Goal: Task Accomplishment & Management: Use online tool/utility

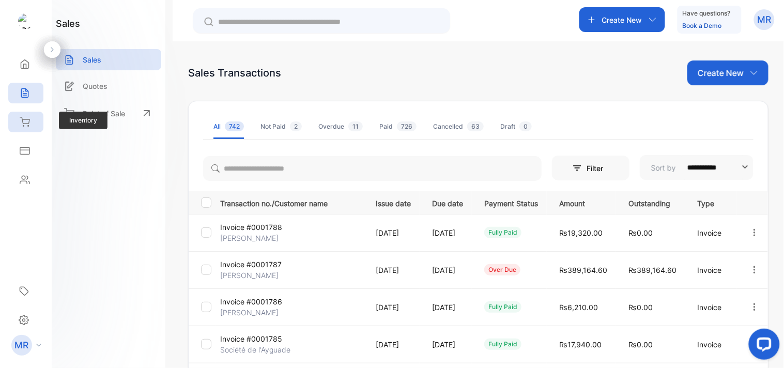
click at [26, 121] on icon at bounding box center [25, 122] width 10 height 10
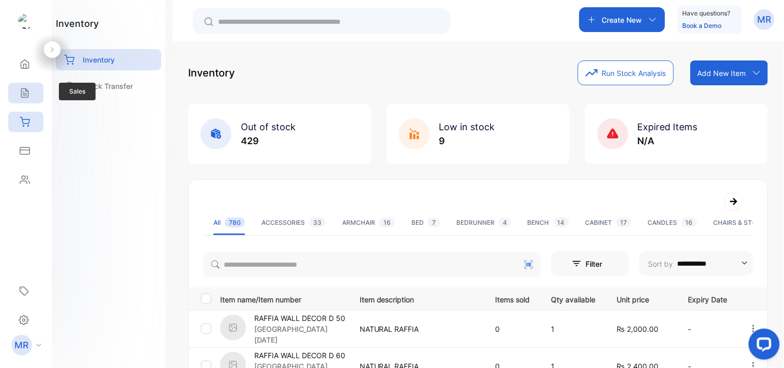
click at [26, 97] on icon at bounding box center [25, 93] width 10 height 10
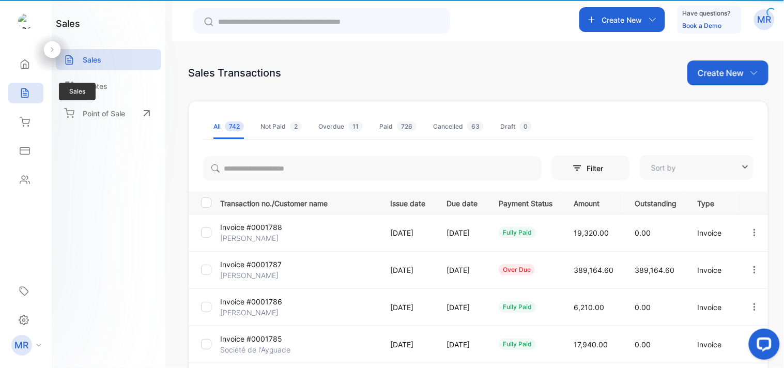
type input "**********"
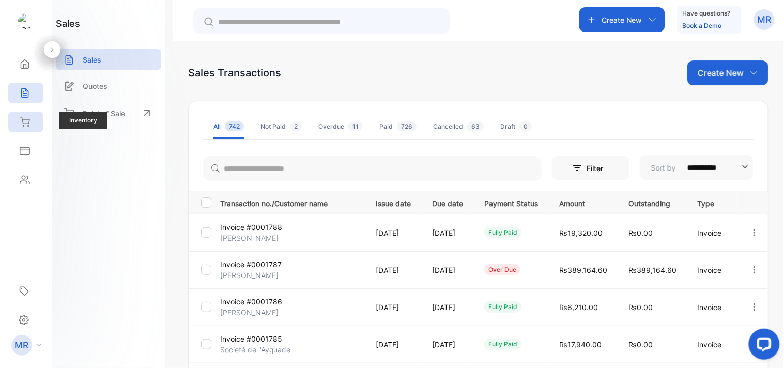
click at [26, 120] on icon at bounding box center [25, 122] width 10 height 10
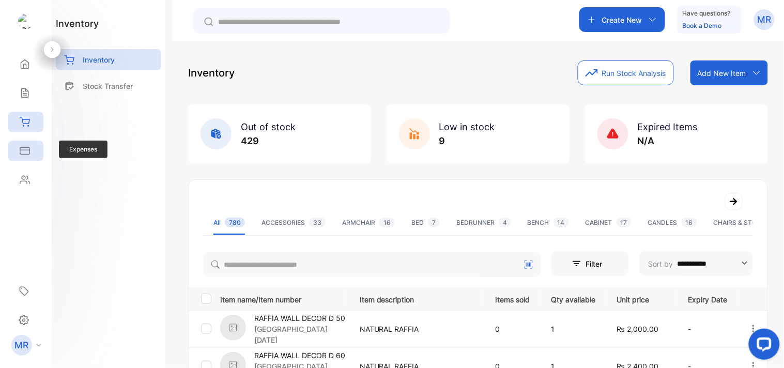
click at [26, 148] on icon at bounding box center [25, 151] width 10 height 10
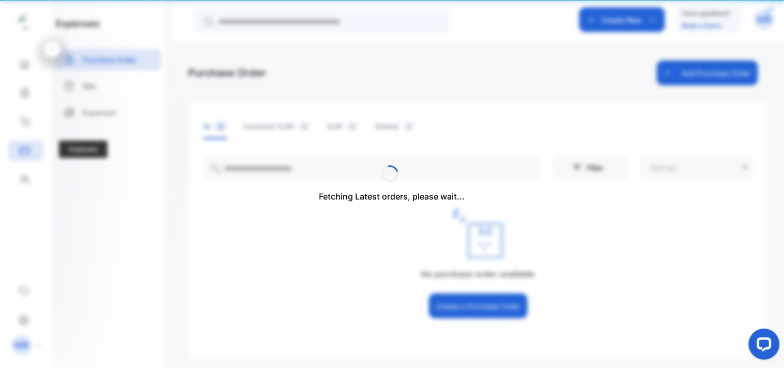
type input "**********"
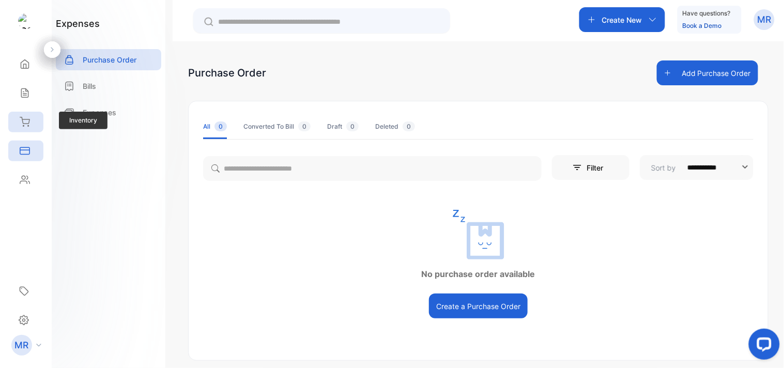
click at [22, 119] on icon at bounding box center [24, 121] width 9 height 9
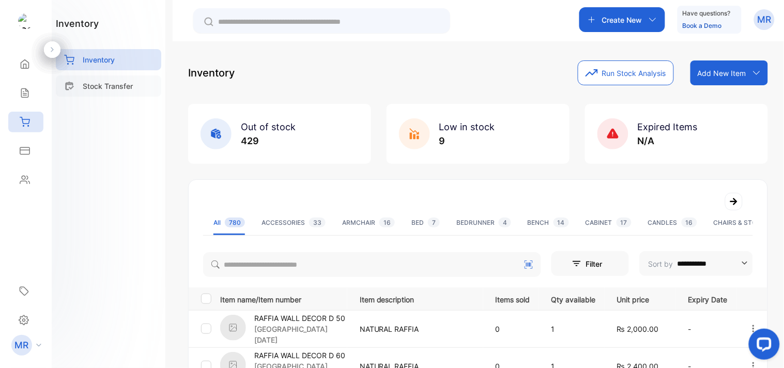
click at [111, 90] on p "Stock Transfer" at bounding box center [108, 86] width 50 height 11
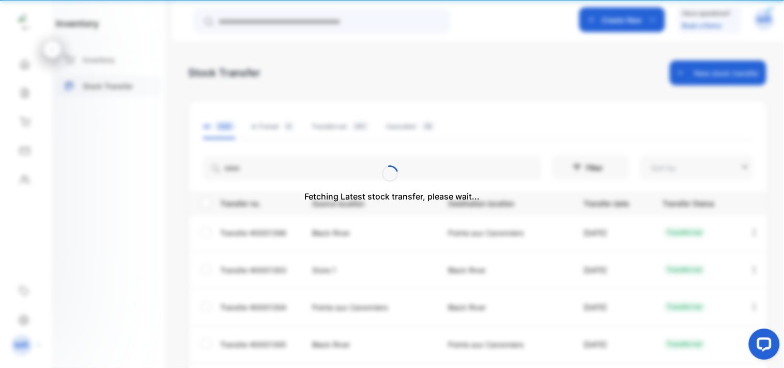
type input "**********"
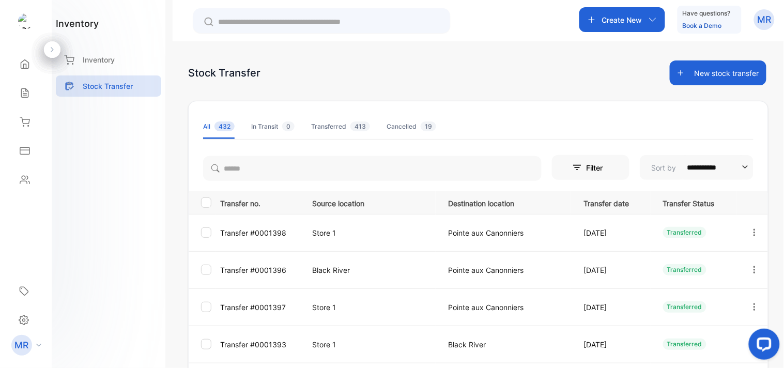
click at [731, 68] on button "New stock transfer" at bounding box center [718, 72] width 97 height 25
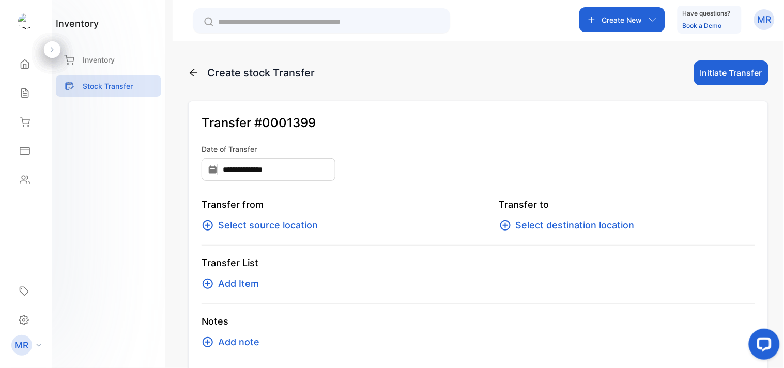
click at [292, 221] on span "Select source location" at bounding box center [268, 225] width 100 height 14
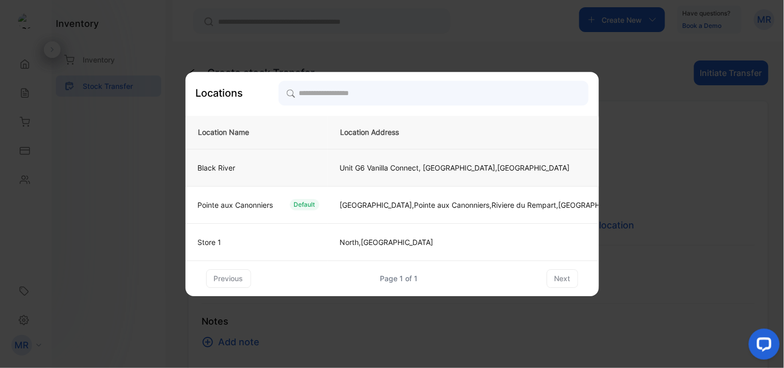
click at [291, 175] on td "Black River" at bounding box center [257, 167] width 142 height 37
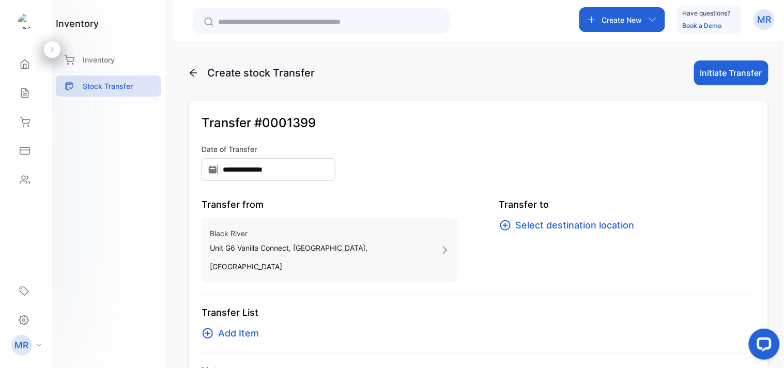
click at [544, 228] on span "Select destination location" at bounding box center [575, 225] width 119 height 14
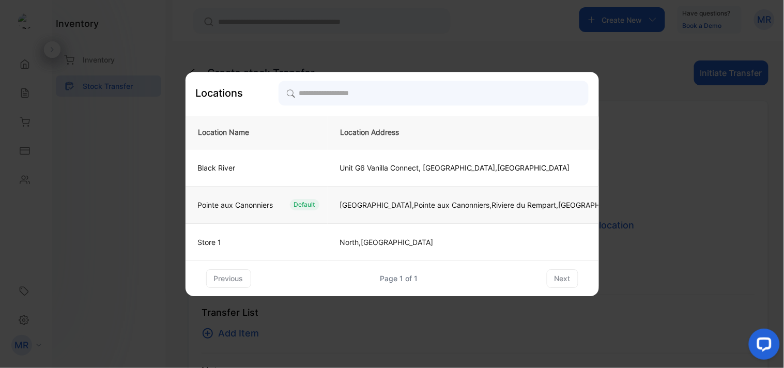
click at [313, 202] on div "Default" at bounding box center [304, 204] width 29 height 11
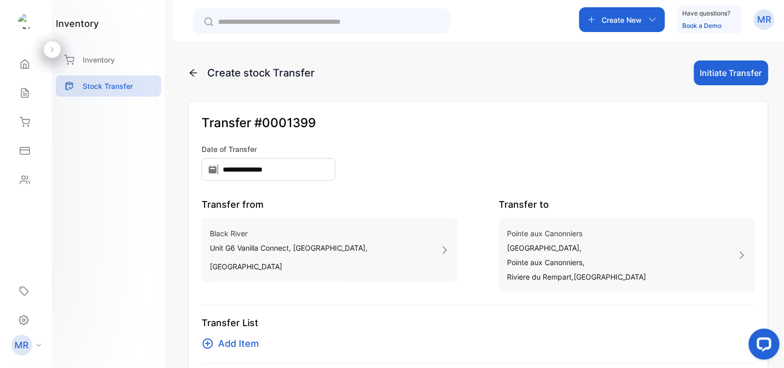
scroll to position [72, 0]
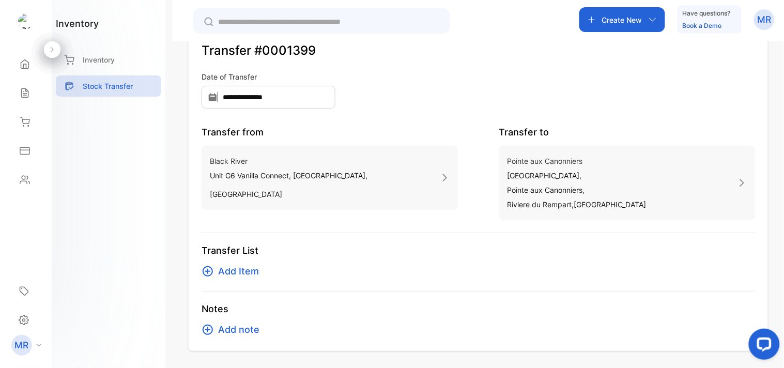
click at [245, 270] on span "Add Item" at bounding box center [238, 271] width 41 height 14
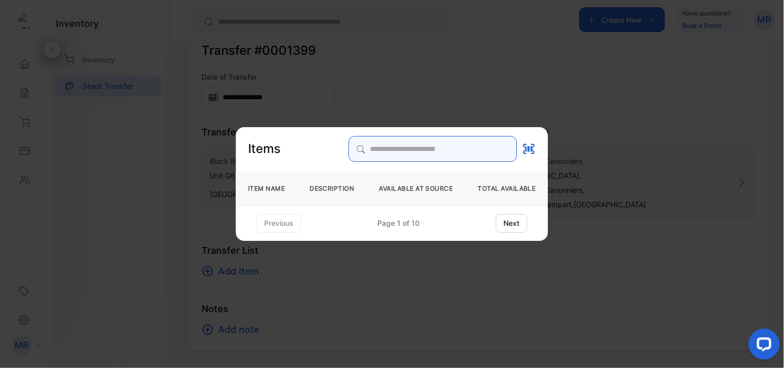
click at [374, 146] on input "search" at bounding box center [433, 149] width 168 height 26
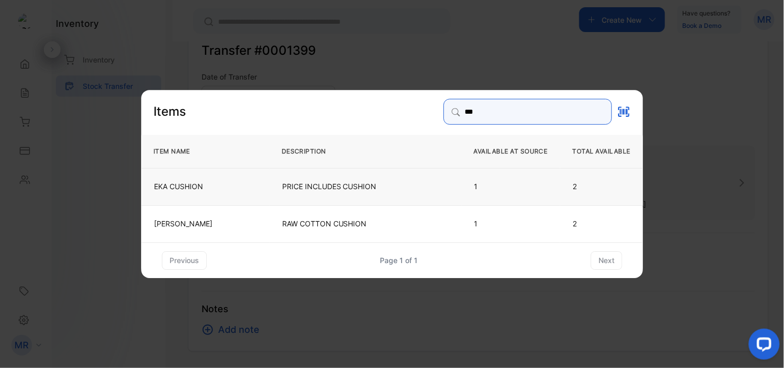
type input "***"
click at [257, 181] on td "EKA CUSHION" at bounding box center [205, 185] width 128 height 37
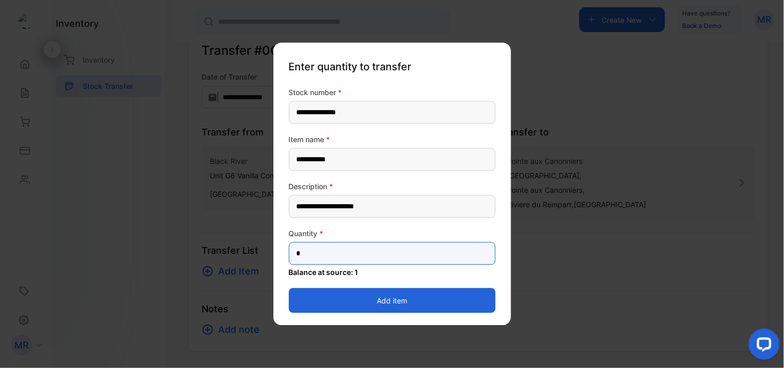
click at [350, 249] on input "*" at bounding box center [392, 253] width 207 height 23
type input "*"
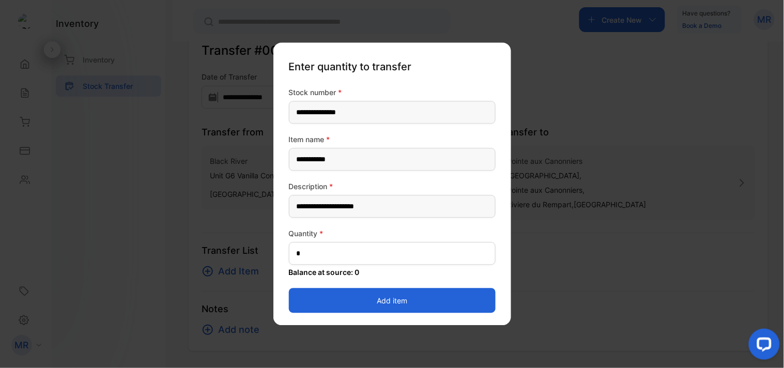
click at [467, 295] on button "Add item" at bounding box center [392, 300] width 207 height 25
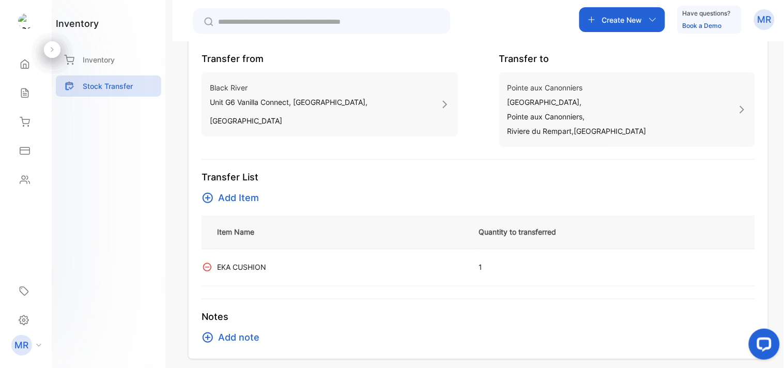
scroll to position [153, 0]
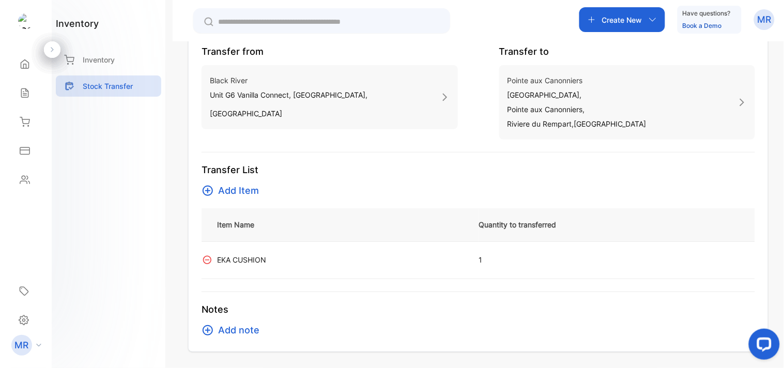
click at [246, 192] on span "Add Item" at bounding box center [238, 190] width 41 height 14
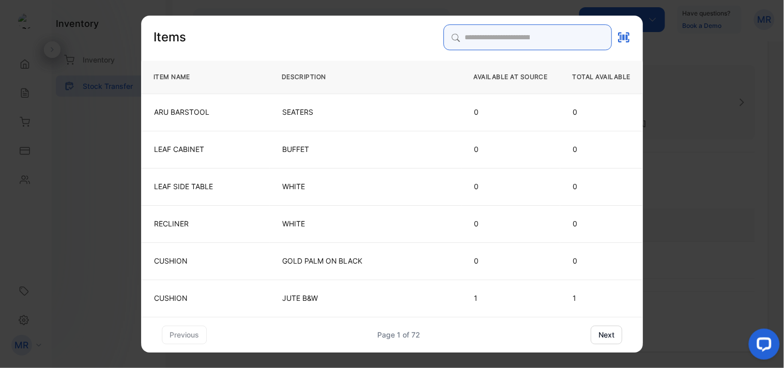
click at [455, 25] on input "search" at bounding box center [527, 37] width 168 height 26
type input "****"
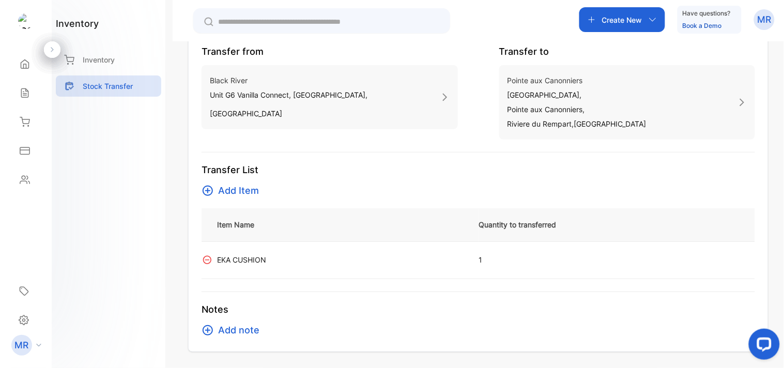
click at [207, 257] on icon at bounding box center [207, 260] width 10 height 10
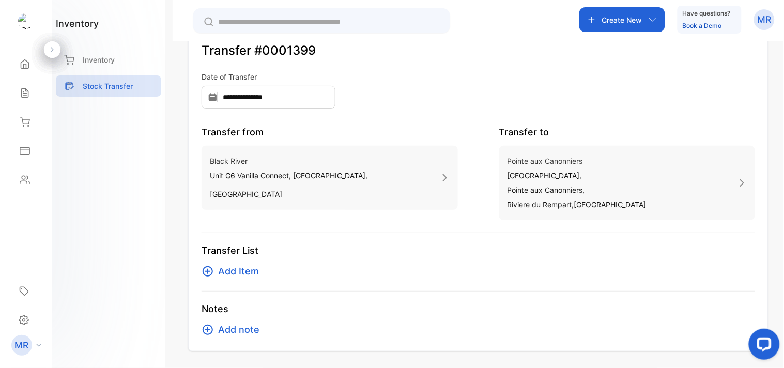
click at [247, 269] on span "Add Item" at bounding box center [238, 271] width 41 height 14
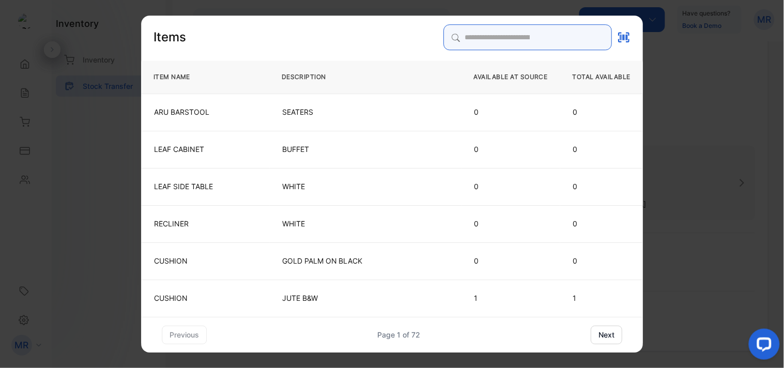
click at [460, 39] on input "search" at bounding box center [527, 37] width 168 height 26
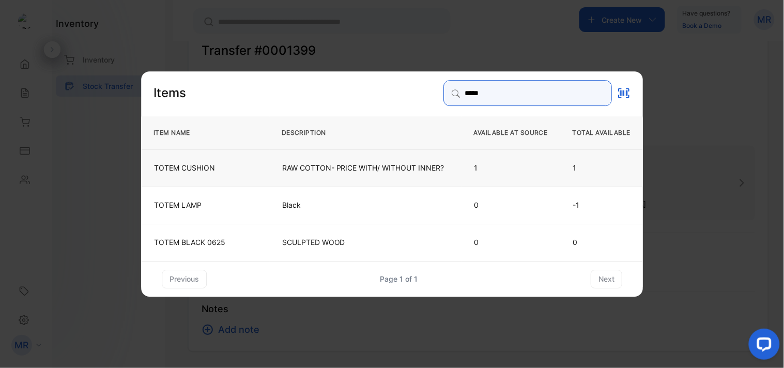
type input "*****"
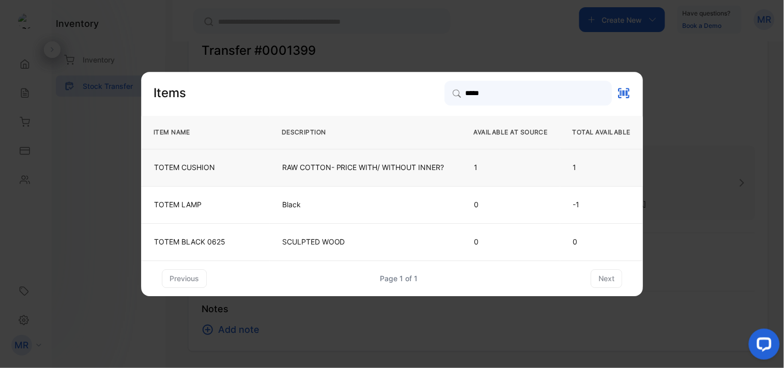
click at [250, 162] on p "TOTEM CUSHION" at bounding box center [205, 167] width 102 height 10
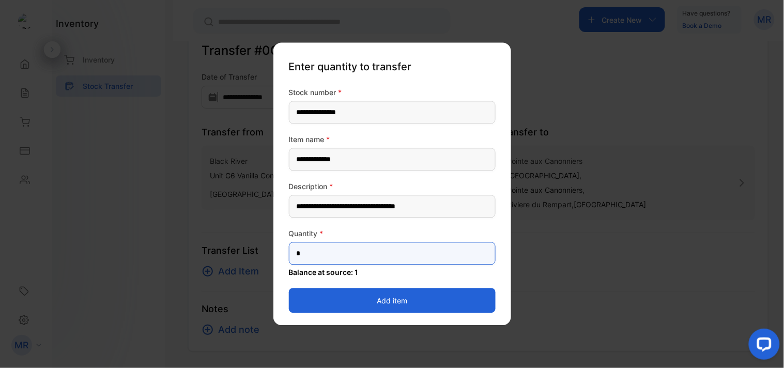
click at [331, 251] on input "*" at bounding box center [392, 253] width 207 height 23
type input "*"
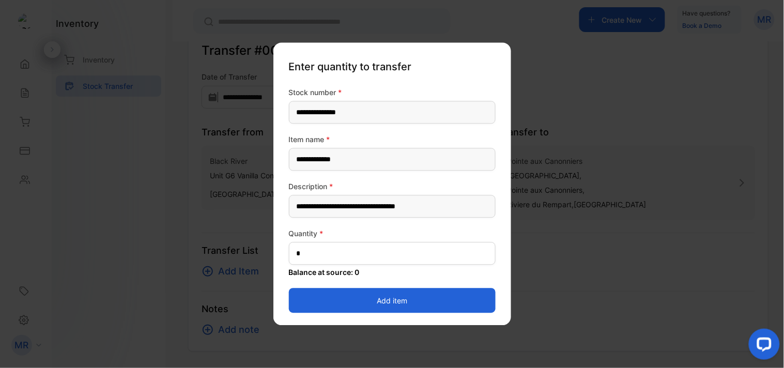
click at [461, 302] on button "Add item" at bounding box center [392, 300] width 207 height 25
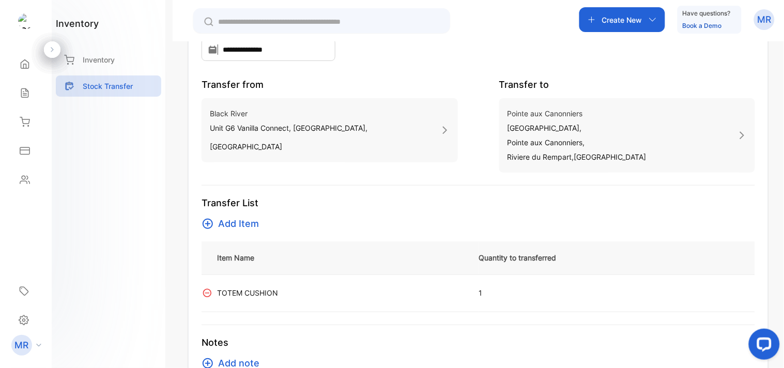
scroll to position [153, 0]
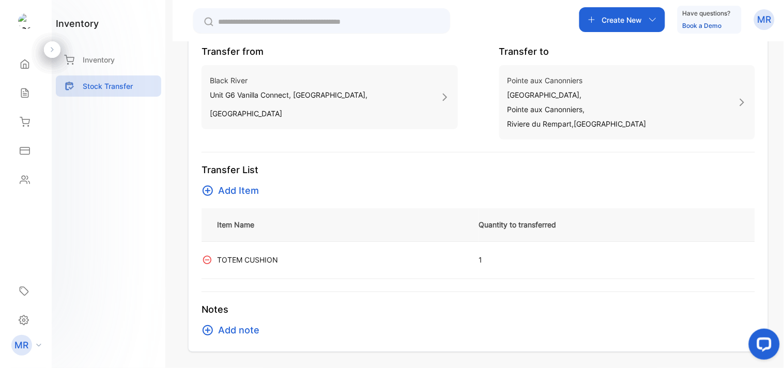
click at [235, 218] on th "Item Name" at bounding box center [348, 224] width 262 height 33
click at [246, 184] on span "Add Item" at bounding box center [238, 190] width 41 height 14
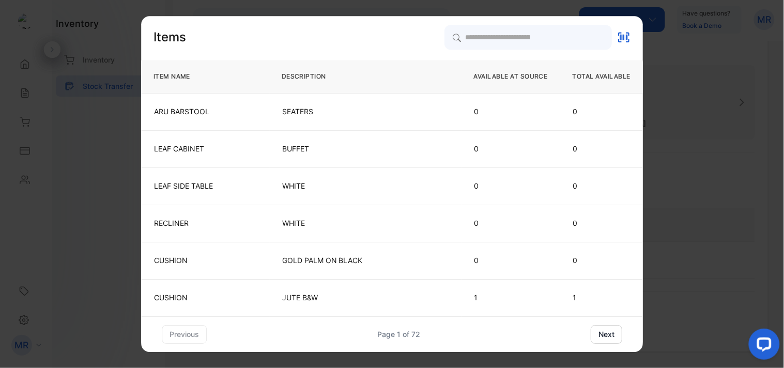
click at [446, 95] on td "SEATERS" at bounding box center [365, 111] width 192 height 37
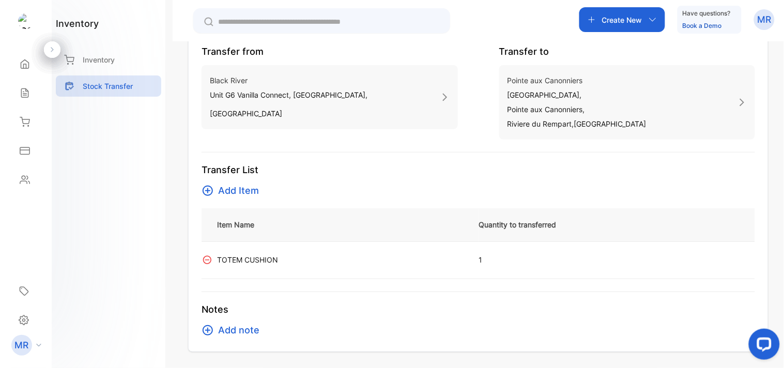
click at [232, 220] on p "Item Name" at bounding box center [347, 224] width 261 height 9
click at [239, 189] on span "Add Item" at bounding box center [238, 190] width 41 height 14
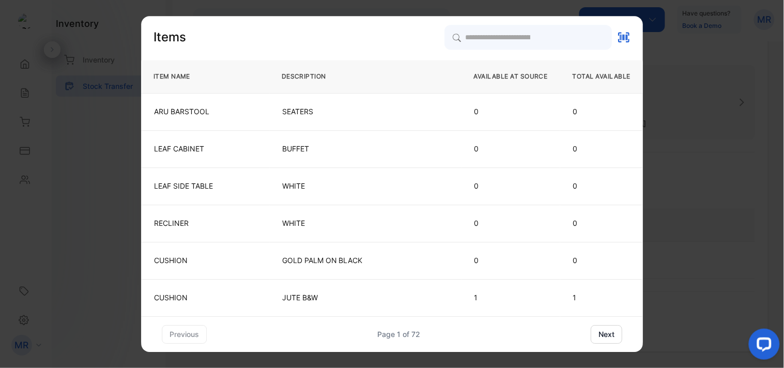
click at [239, 189] on p "LEAF SIDE TABLE" at bounding box center [205, 186] width 102 height 10
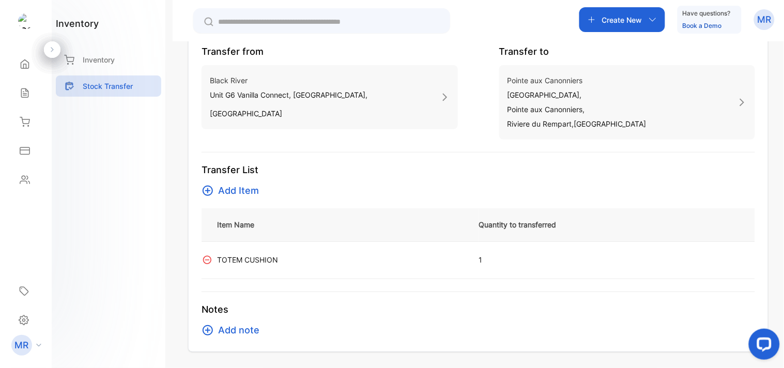
click at [246, 192] on span "Add Item" at bounding box center [238, 190] width 41 height 14
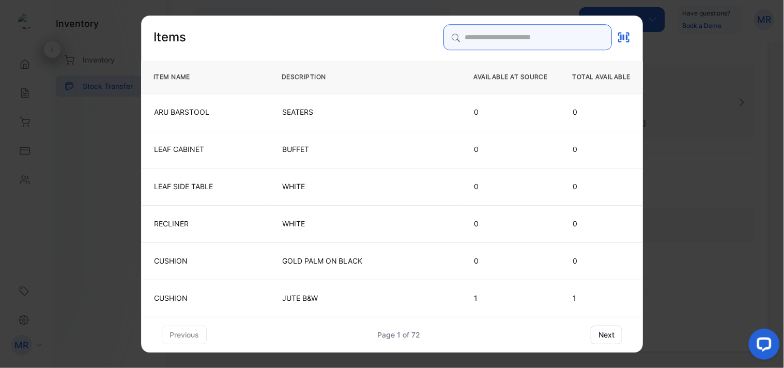
click at [447, 43] on input "search" at bounding box center [527, 37] width 168 height 26
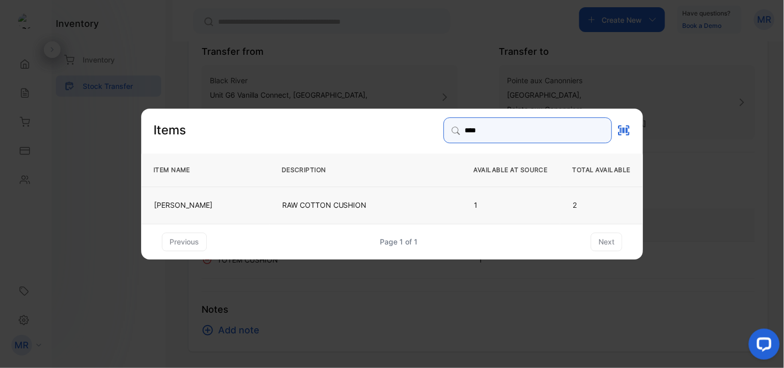
type input "****"
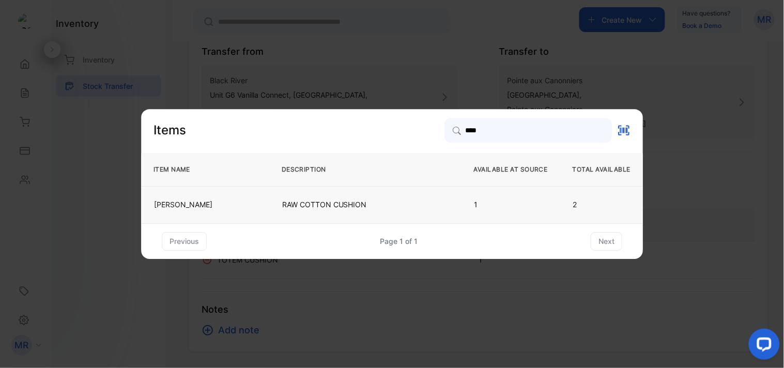
click at [413, 204] on p "RAW COTTON CUSHION" at bounding box center [365, 205] width 166 height 10
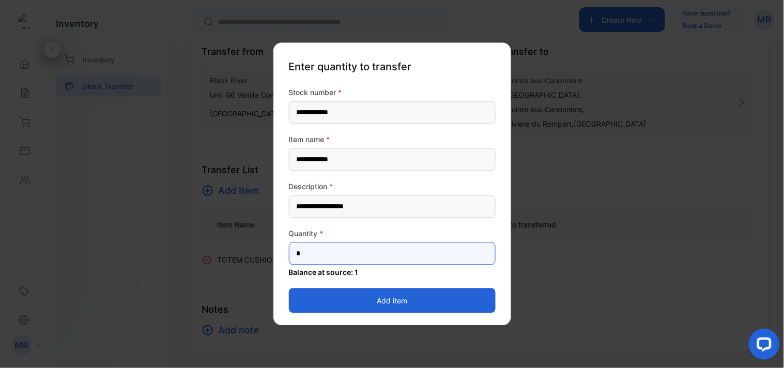
click at [347, 250] on input "*" at bounding box center [392, 253] width 207 height 23
type input "*"
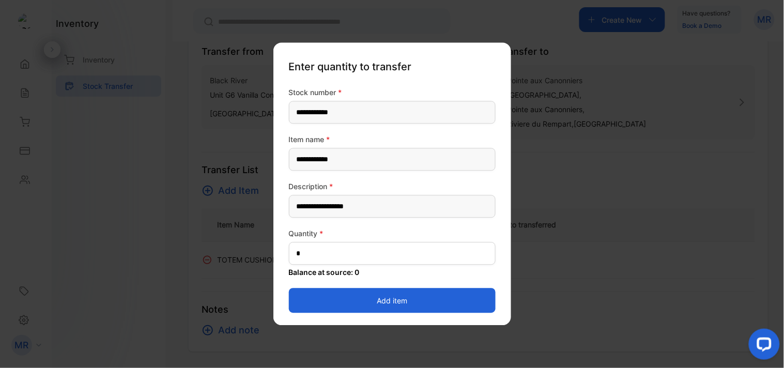
click at [471, 296] on button "Add item" at bounding box center [392, 300] width 207 height 25
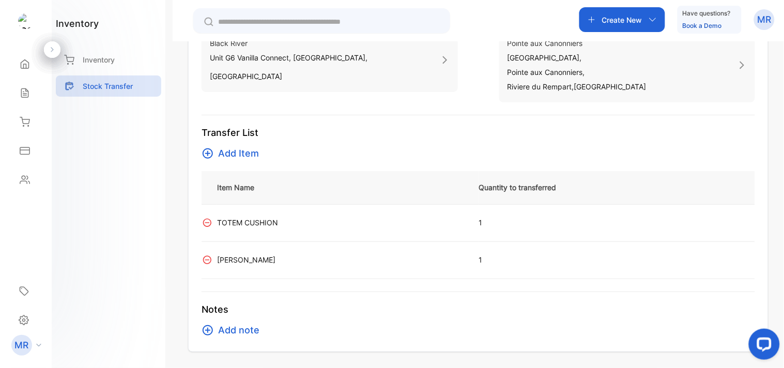
scroll to position [0, 0]
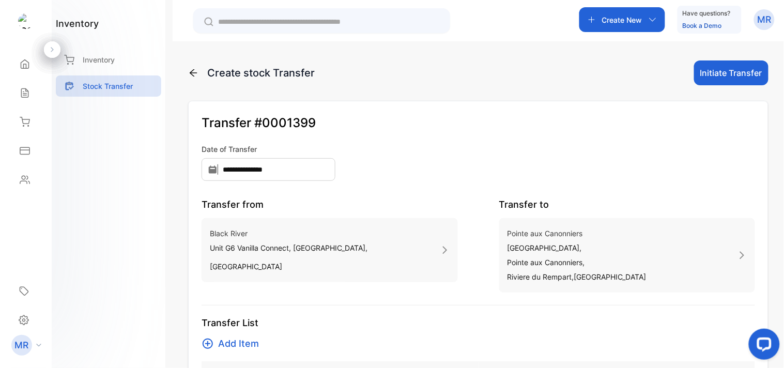
click at [723, 75] on button "Initiate Transfer" at bounding box center [731, 72] width 74 height 25
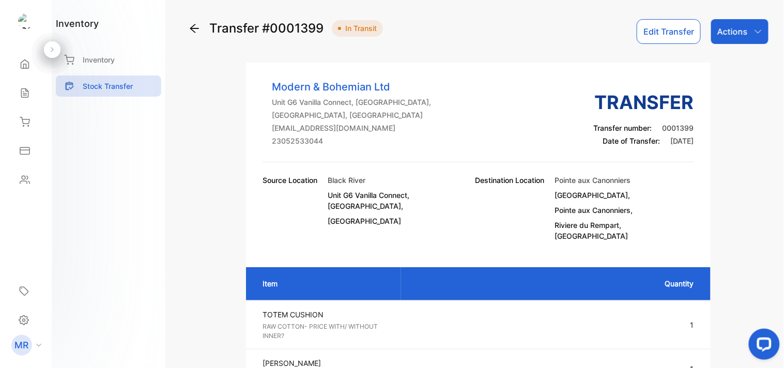
click at [743, 33] on p "Actions" at bounding box center [732, 31] width 30 height 12
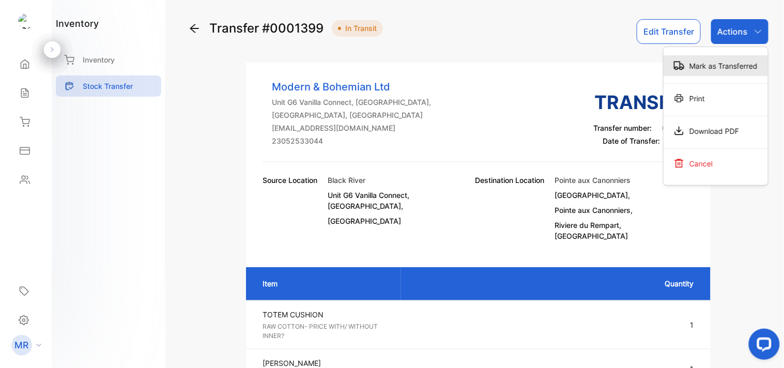
click at [714, 66] on div "Mark as Transferred" at bounding box center [716, 65] width 104 height 21
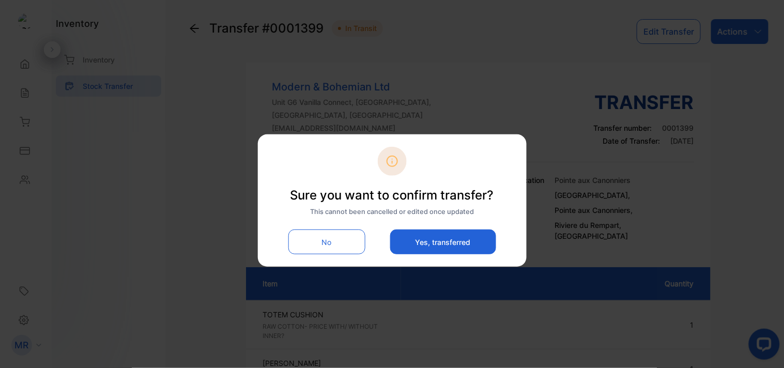
click at [465, 245] on button "Yes, transferred" at bounding box center [443, 241] width 106 height 25
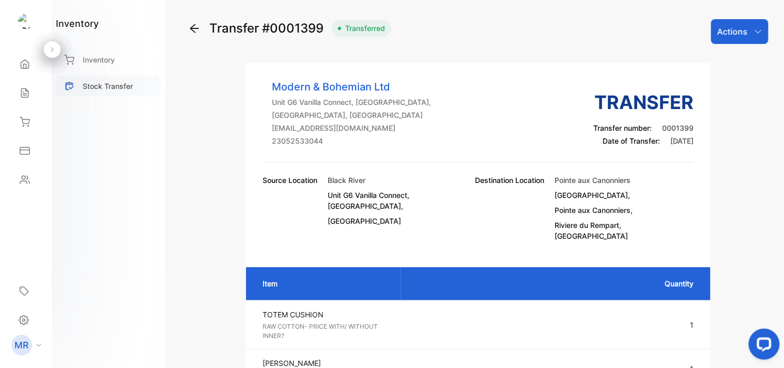
click at [102, 79] on div "Stock Transfer" at bounding box center [108, 85] width 105 height 21
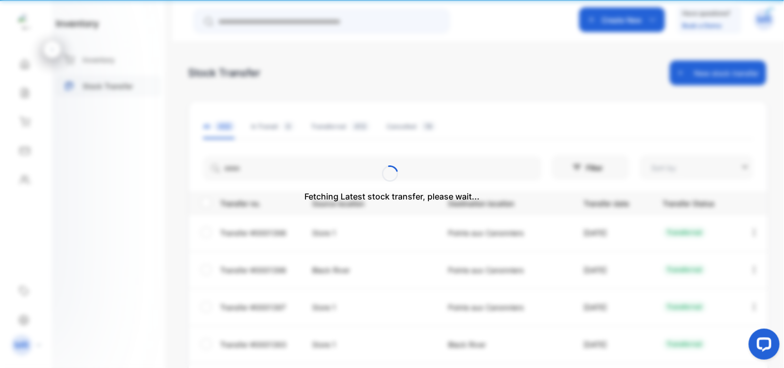
type input "**********"
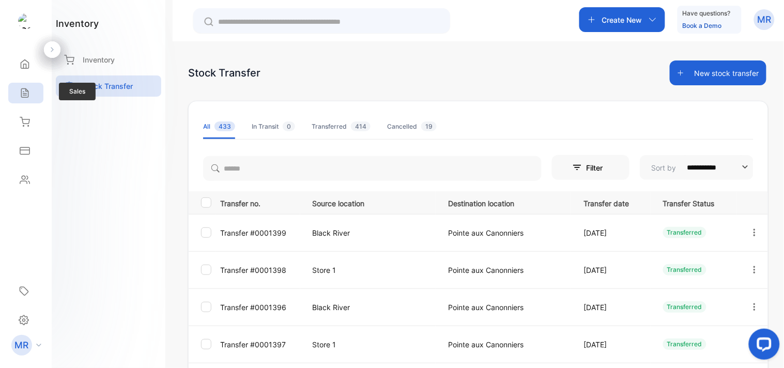
click at [25, 89] on icon at bounding box center [24, 93] width 7 height 9
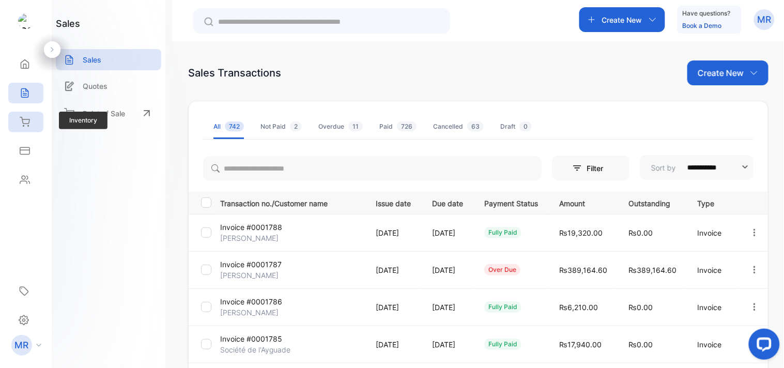
click at [28, 121] on icon at bounding box center [25, 122] width 10 height 10
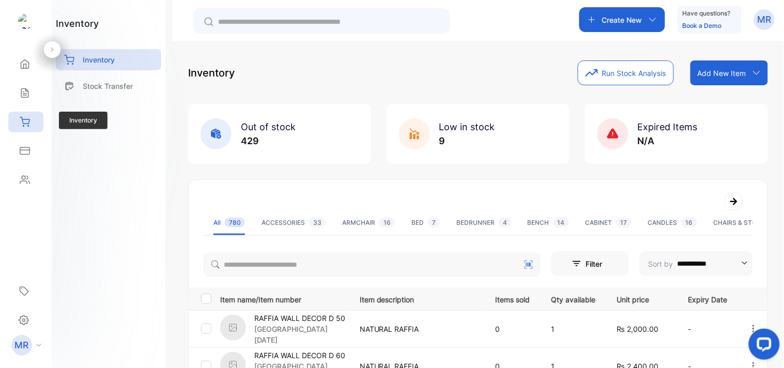
click at [27, 124] on icon at bounding box center [25, 122] width 10 height 10
click at [125, 81] on p "Stock Transfer" at bounding box center [108, 86] width 50 height 11
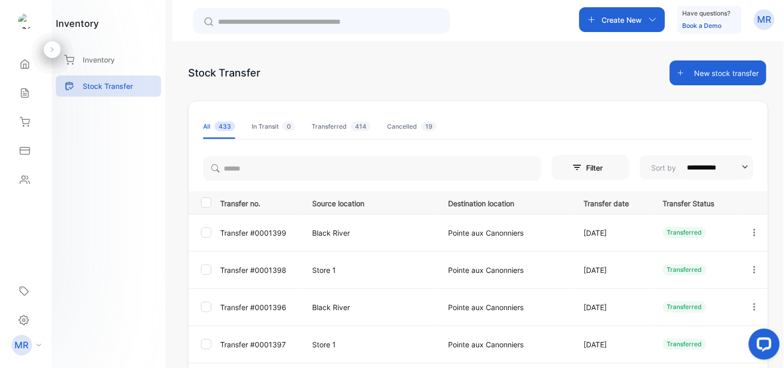
click at [754, 235] on icon "button" at bounding box center [755, 231] width 2 height 7
click at [732, 257] on div "View/Edit" at bounding box center [716, 262] width 116 height 21
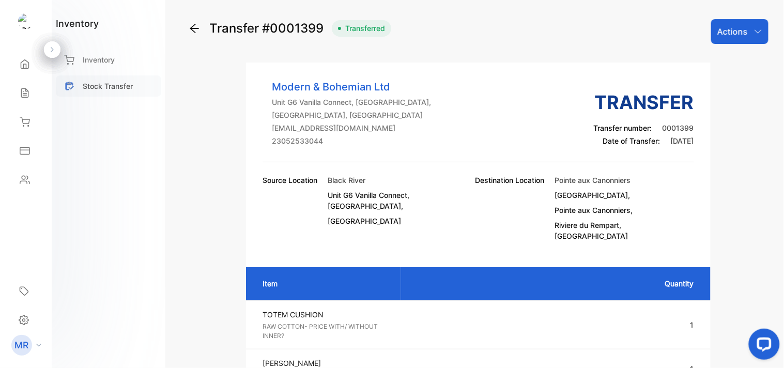
click at [90, 81] on p "Stock Transfer" at bounding box center [108, 86] width 50 height 11
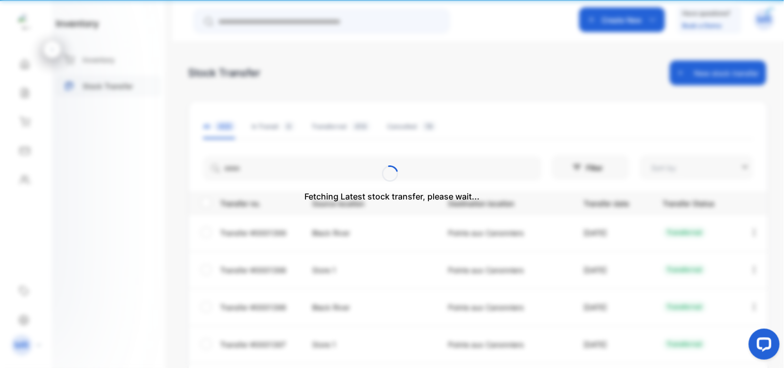
type input "**********"
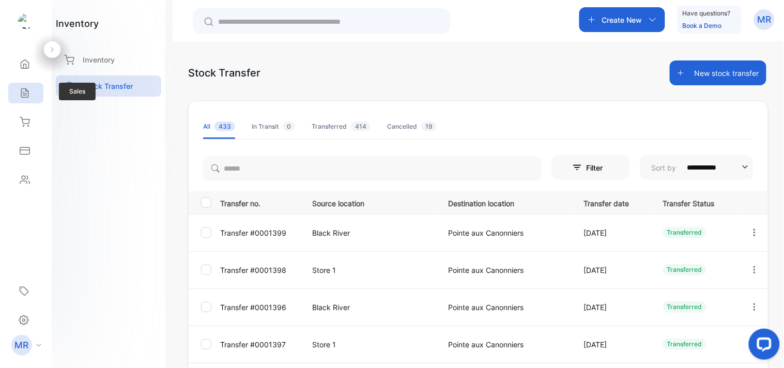
click at [21, 96] on icon at bounding box center [24, 93] width 7 height 9
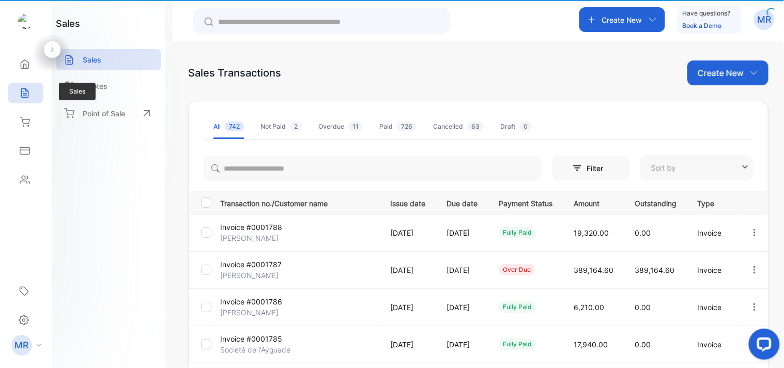
type input "**********"
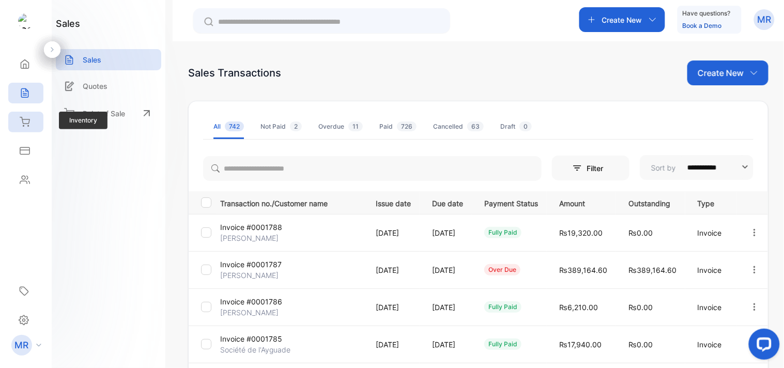
click at [23, 114] on div "Inventory" at bounding box center [25, 122] width 35 height 21
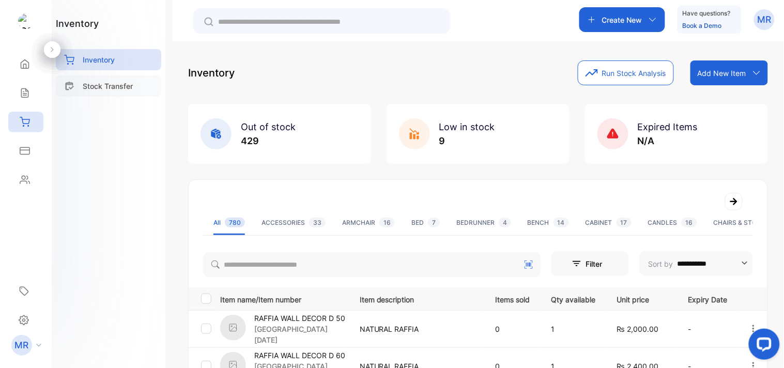
click at [106, 82] on p "Stock Transfer" at bounding box center [108, 86] width 50 height 11
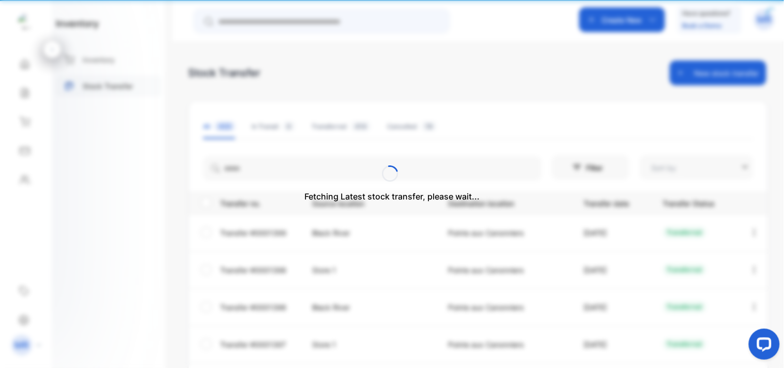
type input "**********"
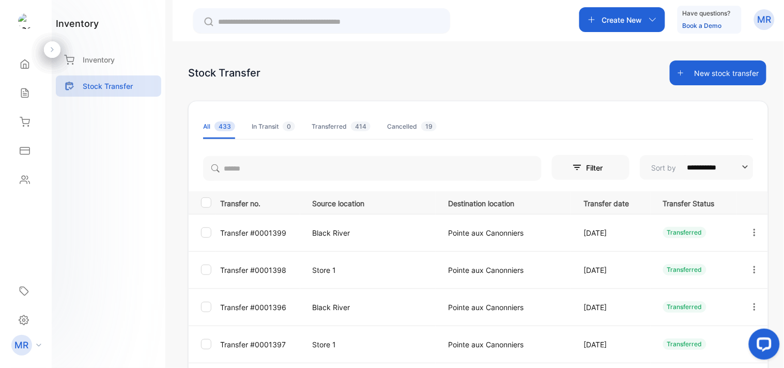
click at [750, 232] on icon "button" at bounding box center [754, 232] width 9 height 9
click at [726, 252] on div "View/Edit" at bounding box center [716, 262] width 116 height 21
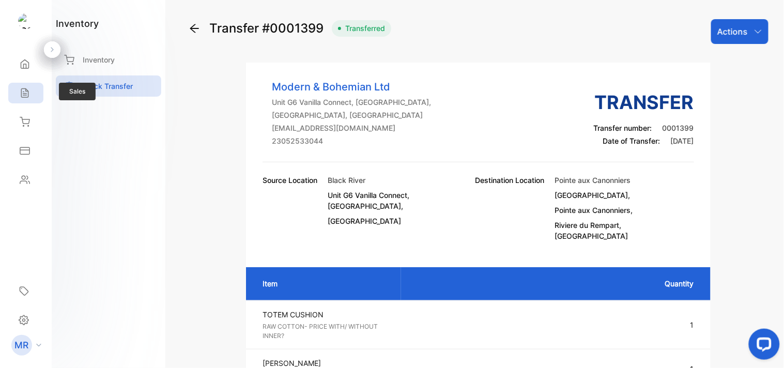
click at [27, 94] on icon at bounding box center [25, 93] width 10 height 10
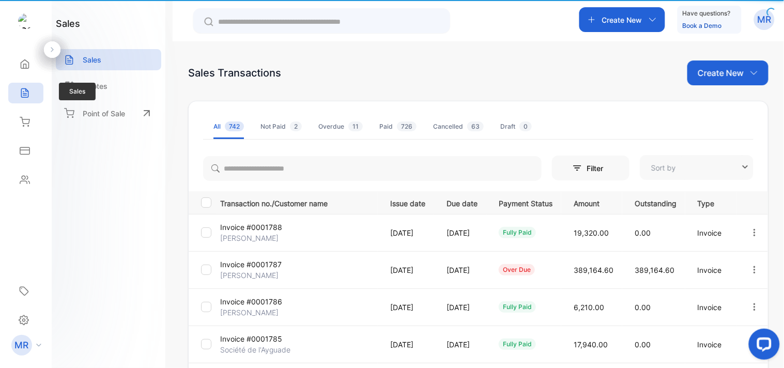
type input "**********"
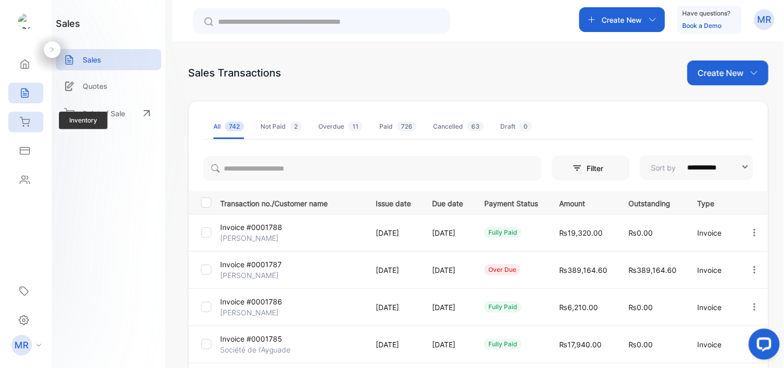
click at [29, 123] on icon at bounding box center [25, 122] width 10 height 10
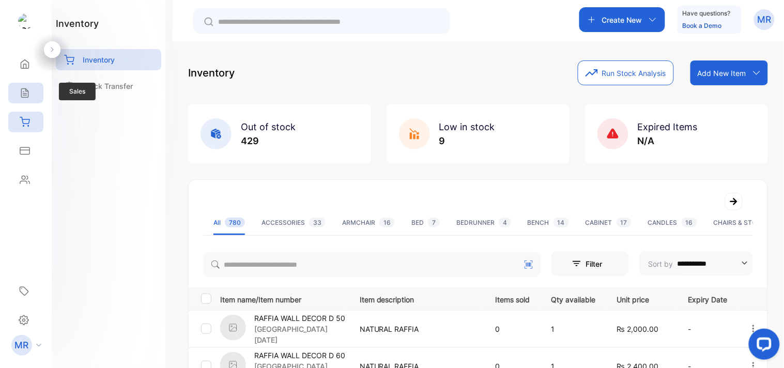
click at [21, 92] on icon at bounding box center [25, 93] width 10 height 10
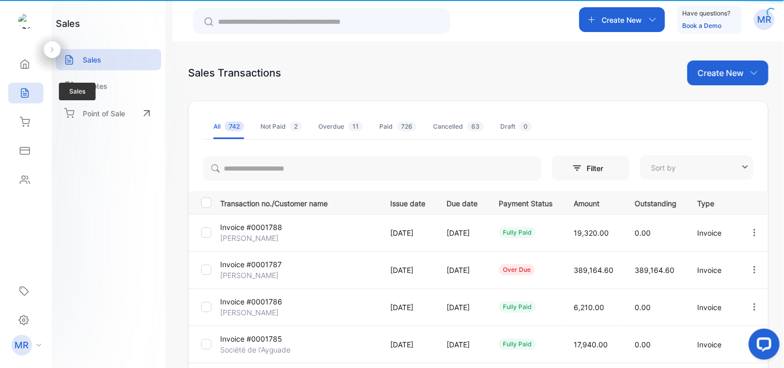
type input "**********"
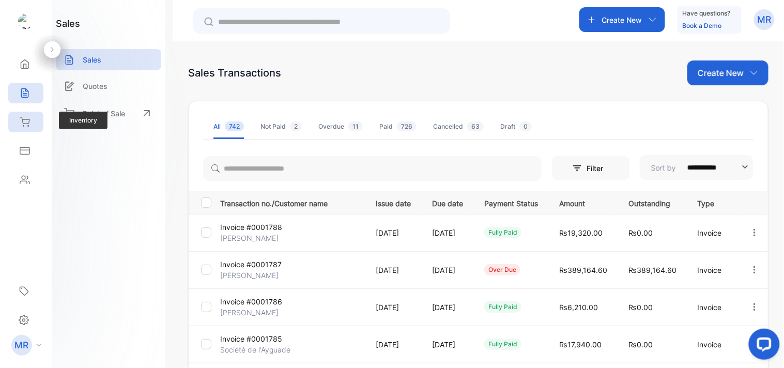
click at [26, 121] on icon at bounding box center [25, 122] width 10 height 10
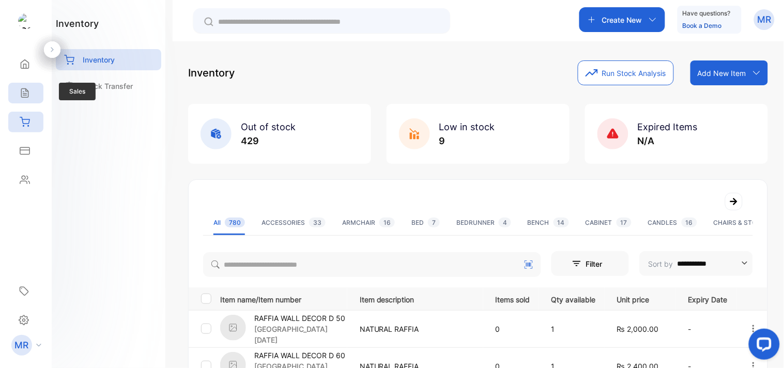
click at [27, 90] on icon at bounding box center [24, 93] width 7 height 9
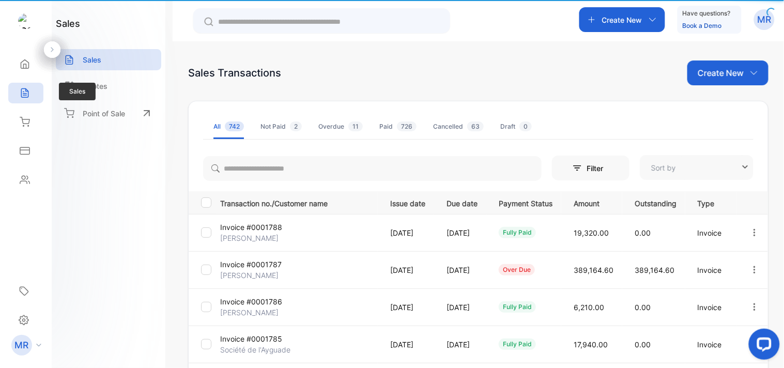
type input "**********"
